Goal: Transaction & Acquisition: Purchase product/service

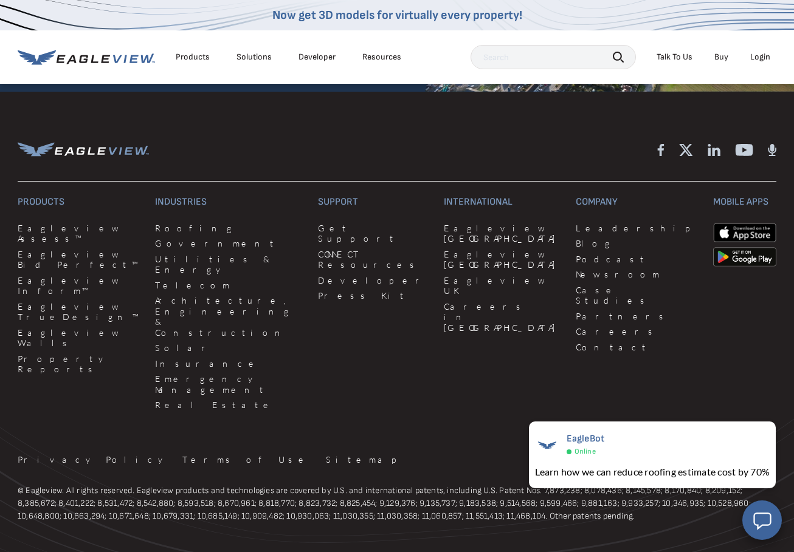
scroll to position [3086, 0]
click at [49, 355] on link "Property Reports" at bounding box center [79, 365] width 123 height 21
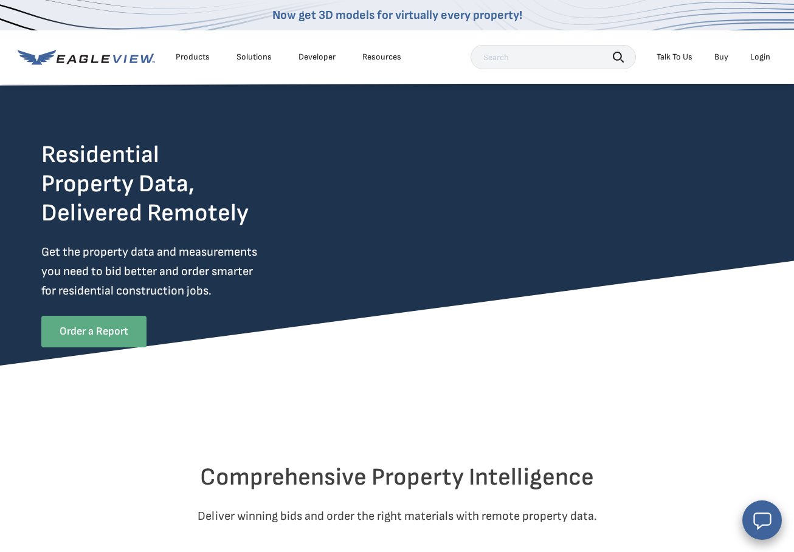
click at [133, 332] on link "Order a Report" at bounding box center [93, 332] width 105 height 32
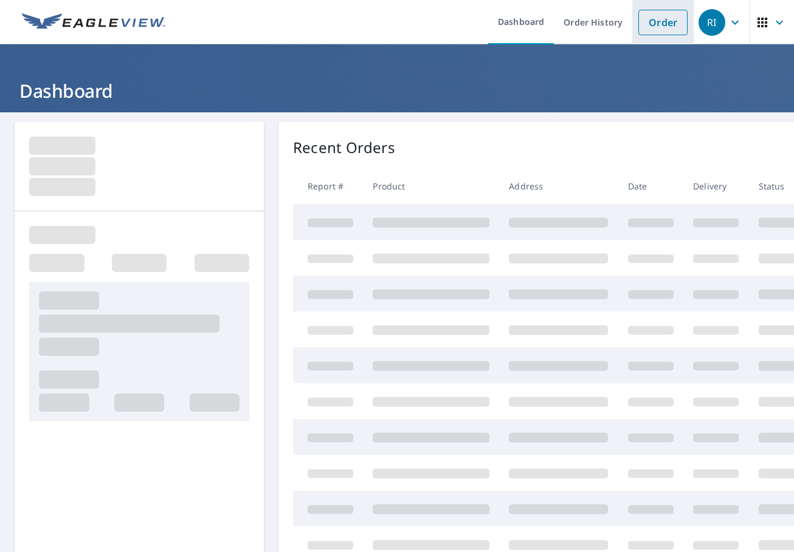
click at [662, 26] on link "Order" at bounding box center [662, 23] width 49 height 26
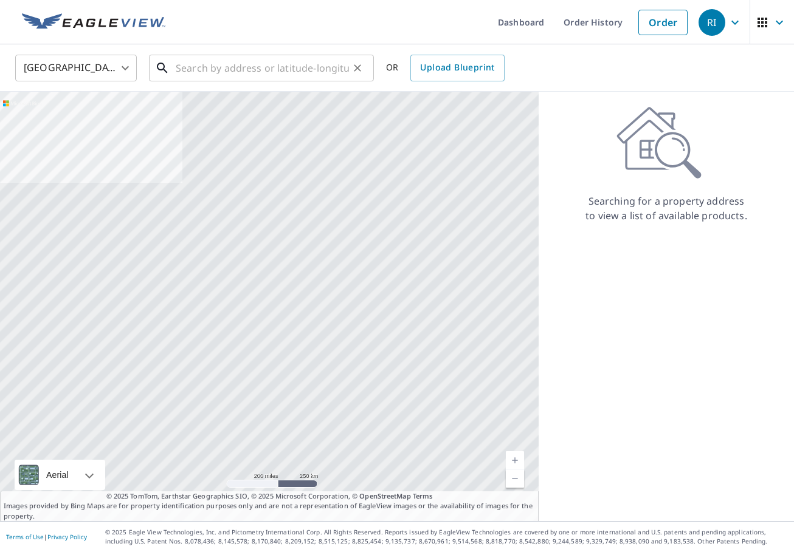
click at [266, 71] on input "text" at bounding box center [262, 68] width 173 height 34
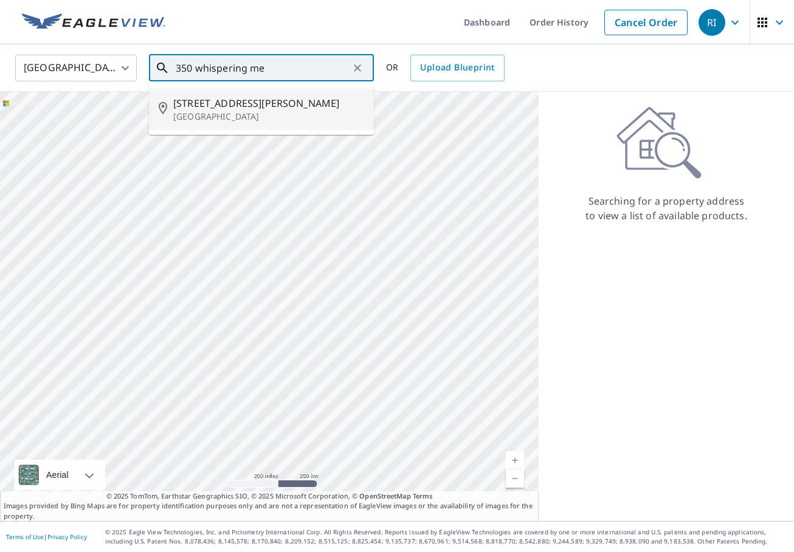
click at [262, 101] on span "[STREET_ADDRESS][PERSON_NAME]" at bounding box center [268, 103] width 191 height 15
type input "[STREET_ADDRESS][PERSON_NAME][PERSON_NAME]"
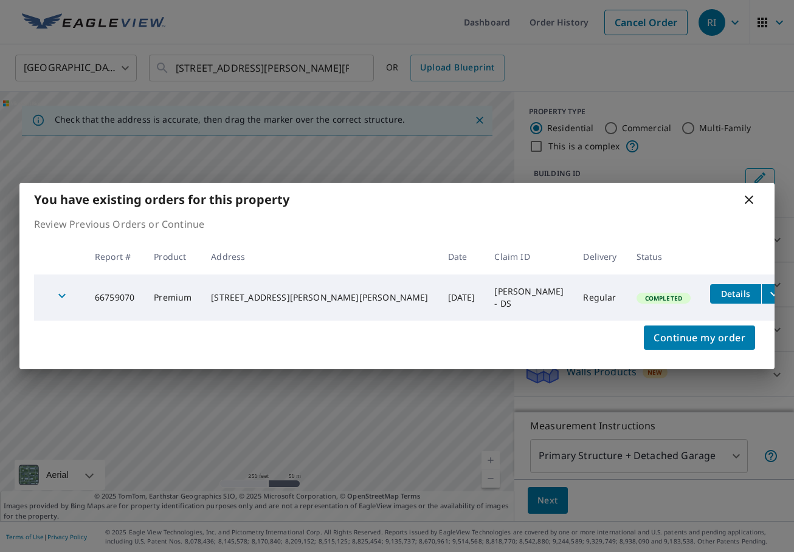
click at [749, 202] on icon at bounding box center [748, 200] width 15 height 15
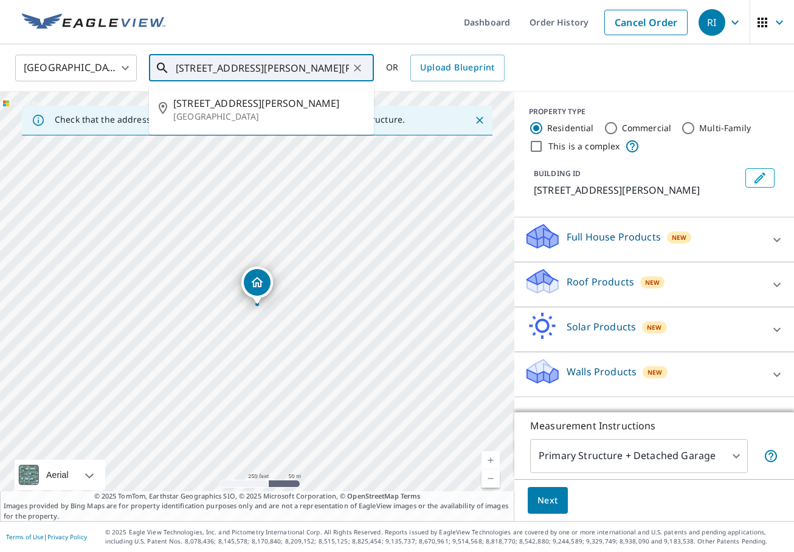
drag, startPoint x: 176, startPoint y: 67, endPoint x: 310, endPoint y: 68, distance: 134.3
click at [310, 68] on input "[STREET_ADDRESS][PERSON_NAME][PERSON_NAME]" at bounding box center [262, 68] width 173 height 34
click at [327, 116] on p "[GEOGRAPHIC_DATA]" at bounding box center [268, 117] width 191 height 12
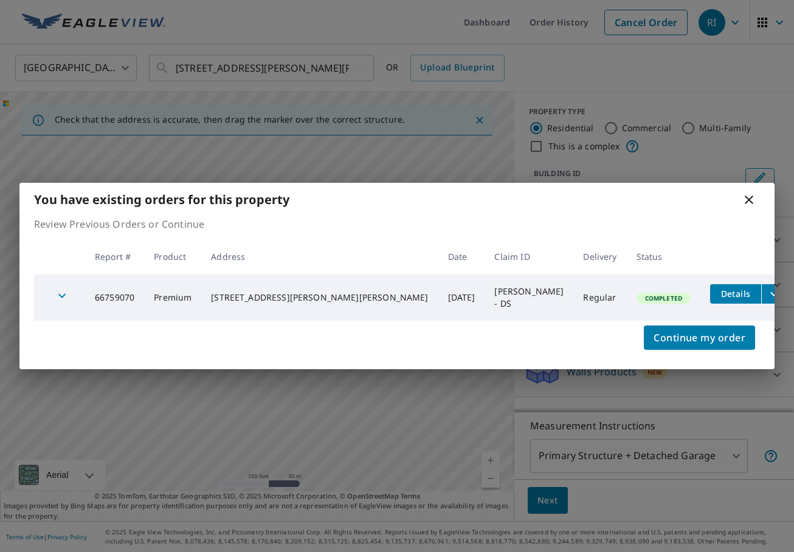
click at [752, 199] on icon at bounding box center [748, 200] width 15 height 15
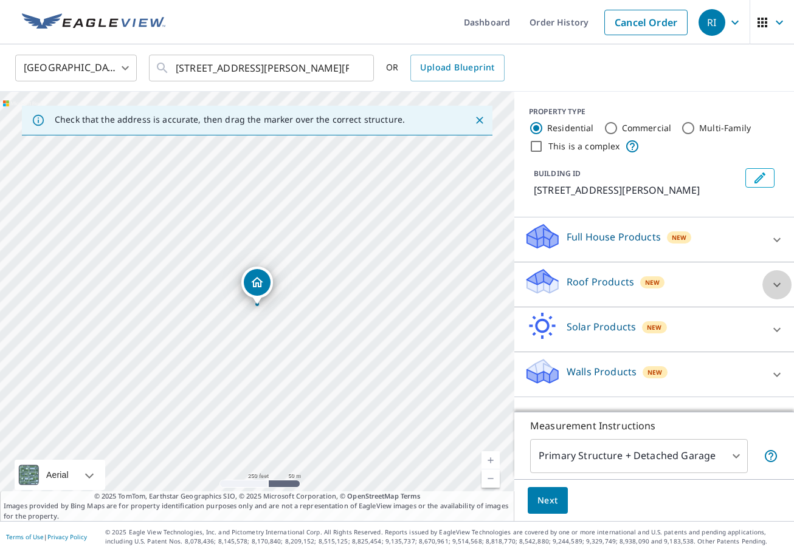
click at [773, 292] on icon at bounding box center [776, 285] width 15 height 15
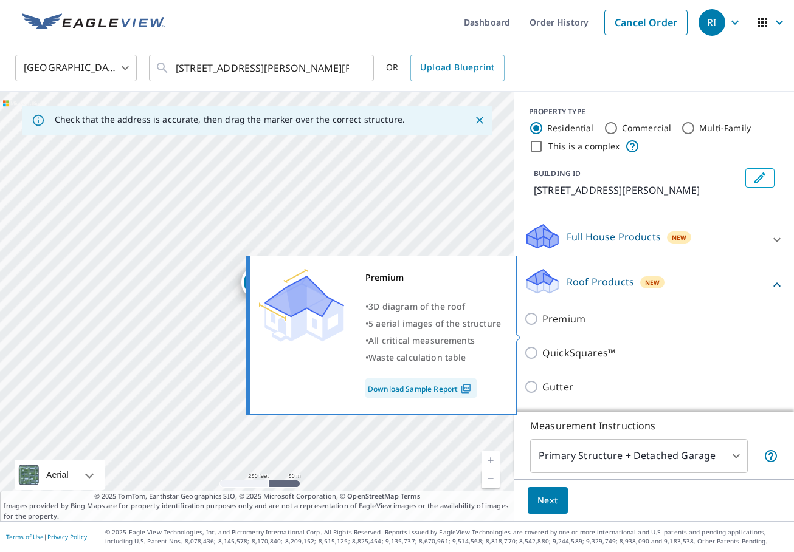
click at [533, 326] on input "Premium" at bounding box center [533, 319] width 18 height 15
checkbox input "true"
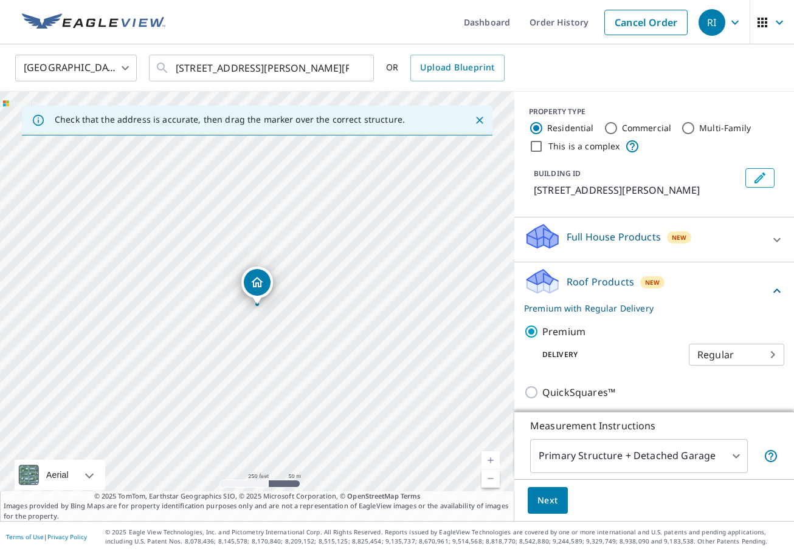
click at [538, 503] on span "Next" at bounding box center [547, 500] width 21 height 15
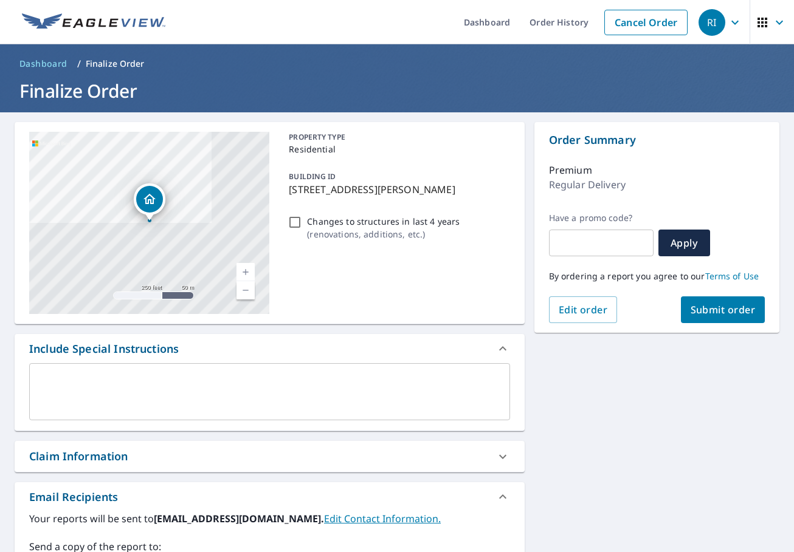
click at [500, 453] on icon at bounding box center [502, 457] width 15 height 15
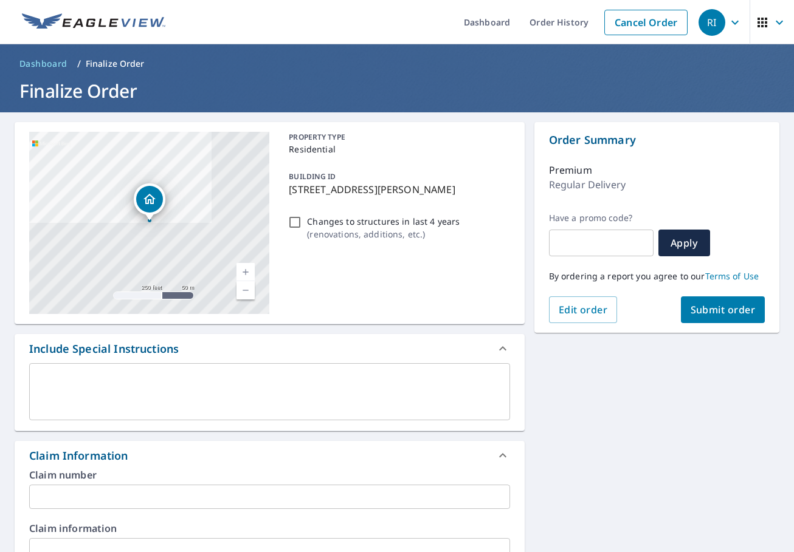
click at [84, 496] on input "text" at bounding box center [269, 497] width 481 height 24
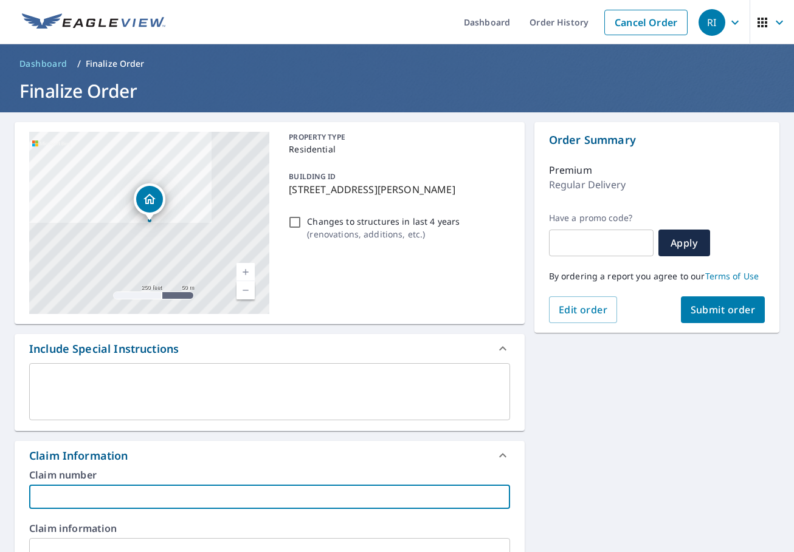
paste input "[PERSON_NAME] & [PERSON_NAME]"
type input "[PERSON_NAME] & [PERSON_NAME] - DS"
click at [501, 453] on icon at bounding box center [502, 455] width 15 height 15
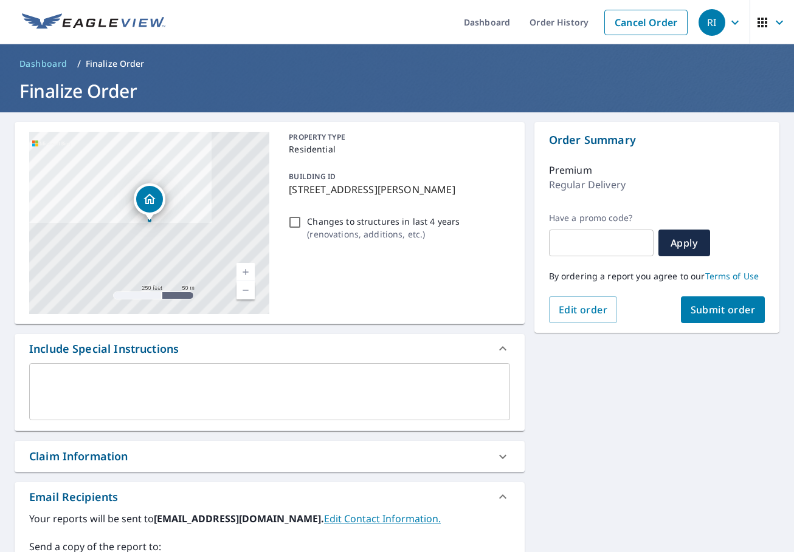
click at [712, 307] on span "Submit order" at bounding box center [722, 309] width 65 height 13
